Goal: Find specific page/section: Find specific page/section

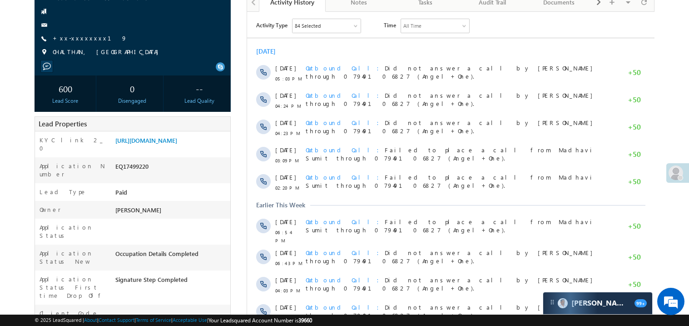
scroll to position [90, 0]
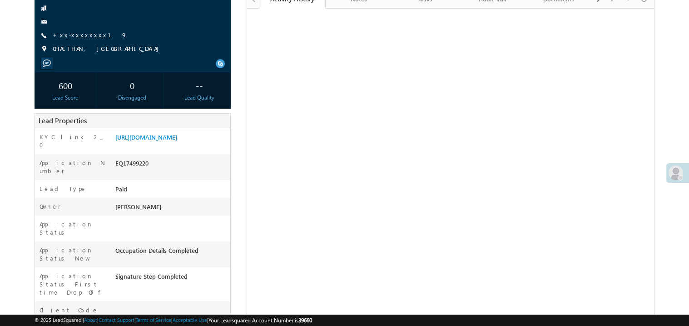
scroll to position [93, 0]
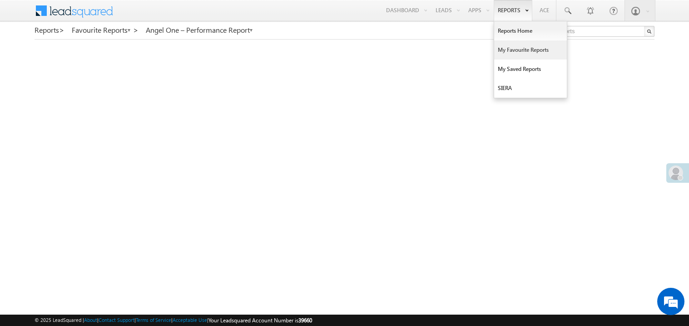
click at [506, 49] on link "My Favourite Reports" at bounding box center [530, 49] width 73 height 19
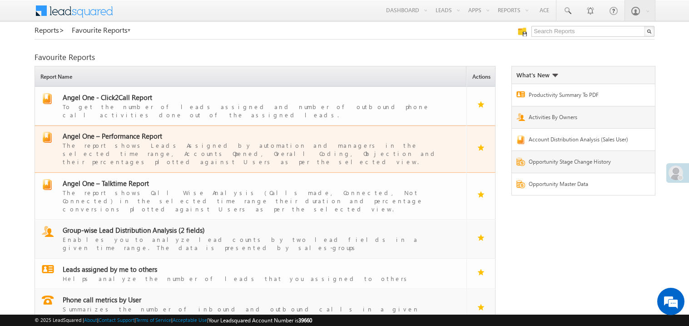
click at [123, 131] on span "Angel One – Performance Report" at bounding box center [112, 135] width 99 height 9
